Goal: Book appointment/travel/reservation

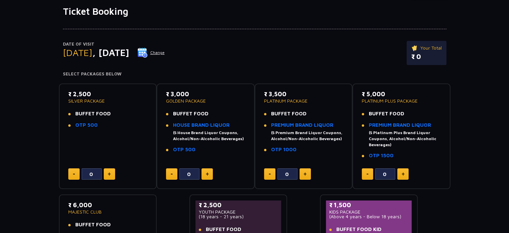
scroll to position [134, 0]
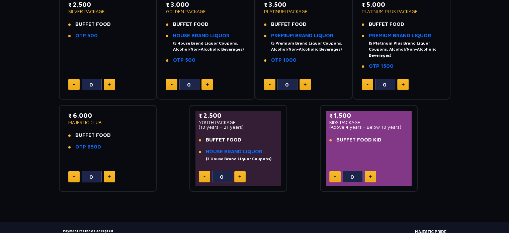
click at [364, 175] on div "0" at bounding box center [368, 176] width 79 height 11
click at [371, 176] on img at bounding box center [370, 176] width 3 height 3
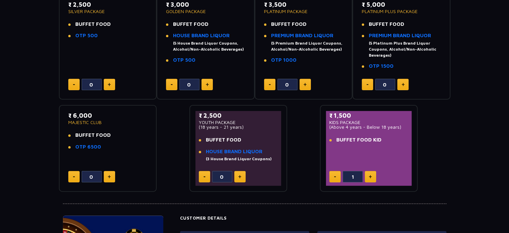
click at [371, 176] on img at bounding box center [370, 176] width 3 height 3
type input "2"
click at [110, 84] on img at bounding box center [109, 84] width 3 height 3
type input "2"
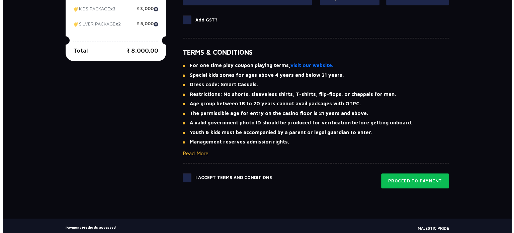
scroll to position [482, 0]
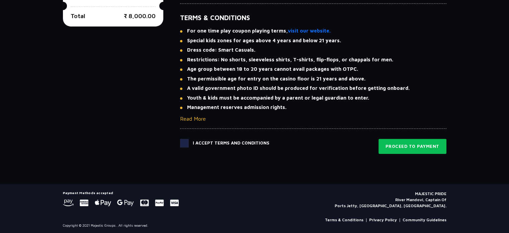
click at [198, 116] on button "Read More" at bounding box center [193, 118] width 26 height 8
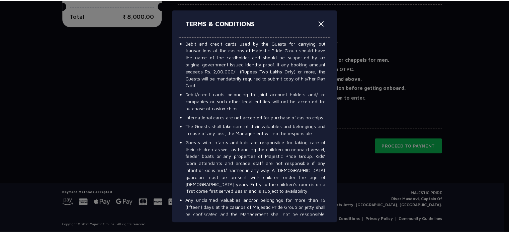
scroll to position [848, 0]
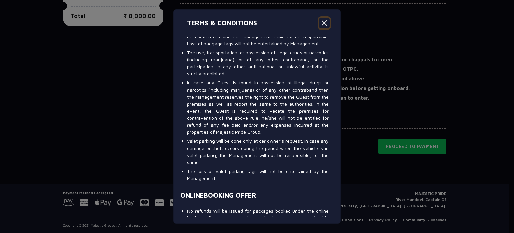
click at [325, 23] on button "Close" at bounding box center [324, 23] width 11 height 11
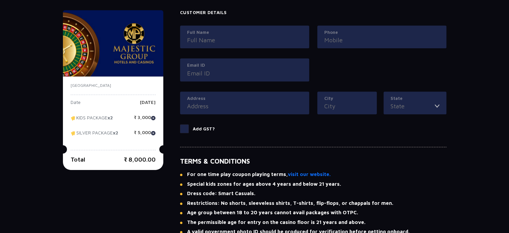
scroll to position [304, 0]
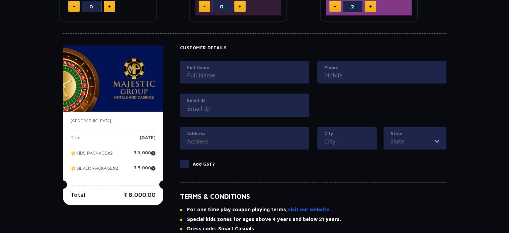
click at [248, 77] on input "Full Name" at bounding box center [244, 75] width 115 height 9
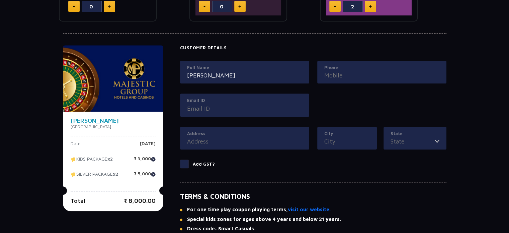
type input "[PERSON_NAME]"
click at [385, 72] on input "Phone" at bounding box center [381, 75] width 115 height 9
type input "9553847511"
click at [223, 105] on input "Email ID" at bounding box center [244, 108] width 115 height 9
type input "[EMAIL_ADDRESS][DOMAIN_NAME]"
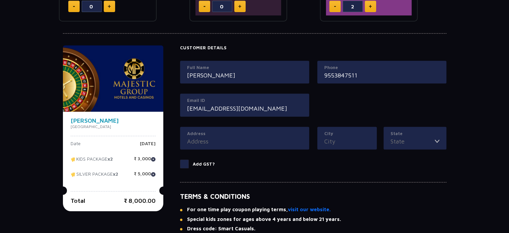
click at [244, 140] on input "Address" at bounding box center [244, 141] width 115 height 9
type input "Pune"
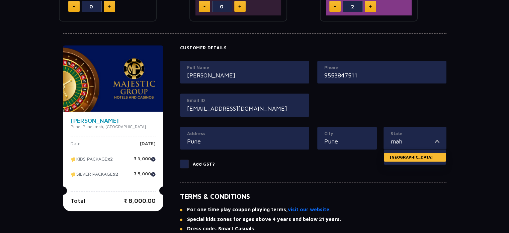
click at [420, 156] on li "[GEOGRAPHIC_DATA]" at bounding box center [415, 157] width 62 height 9
type input "[GEOGRAPHIC_DATA]"
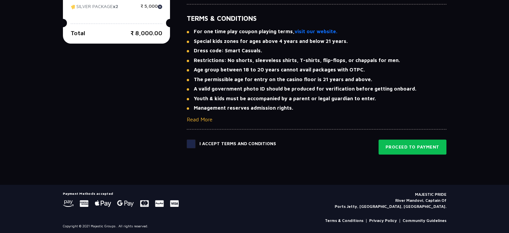
scroll to position [482, 0]
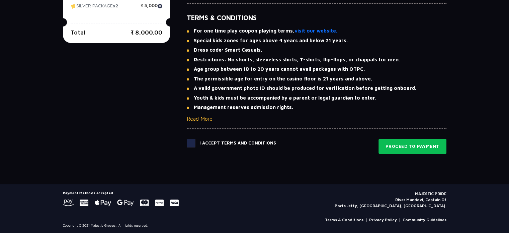
click at [187, 142] on span at bounding box center [191, 143] width 9 height 9
click at [0, 0] on input "checkbox" at bounding box center [0, 0] width 0 height 0
click at [418, 144] on button "Proceed to Payment" at bounding box center [413, 146] width 68 height 15
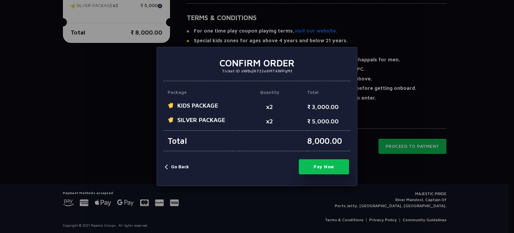
click at [321, 163] on button "Pay Now" at bounding box center [324, 166] width 50 height 15
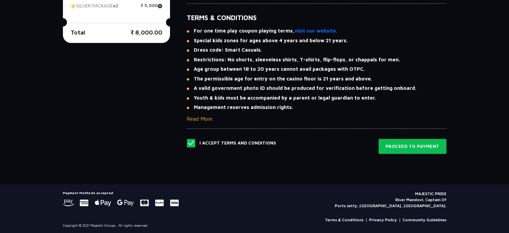
type input "0"
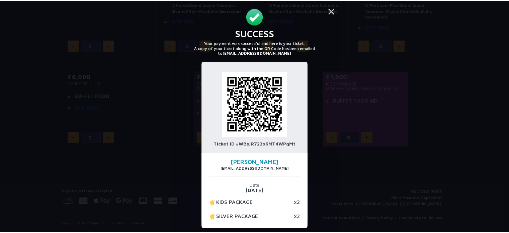
scroll to position [0, 0]
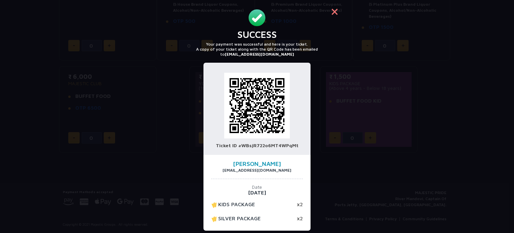
click at [332, 12] on button "×" at bounding box center [335, 11] width 16 height 16
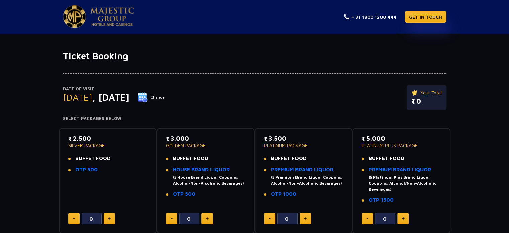
click at [114, 10] on img at bounding box center [112, 16] width 44 height 19
